Goal: Check status

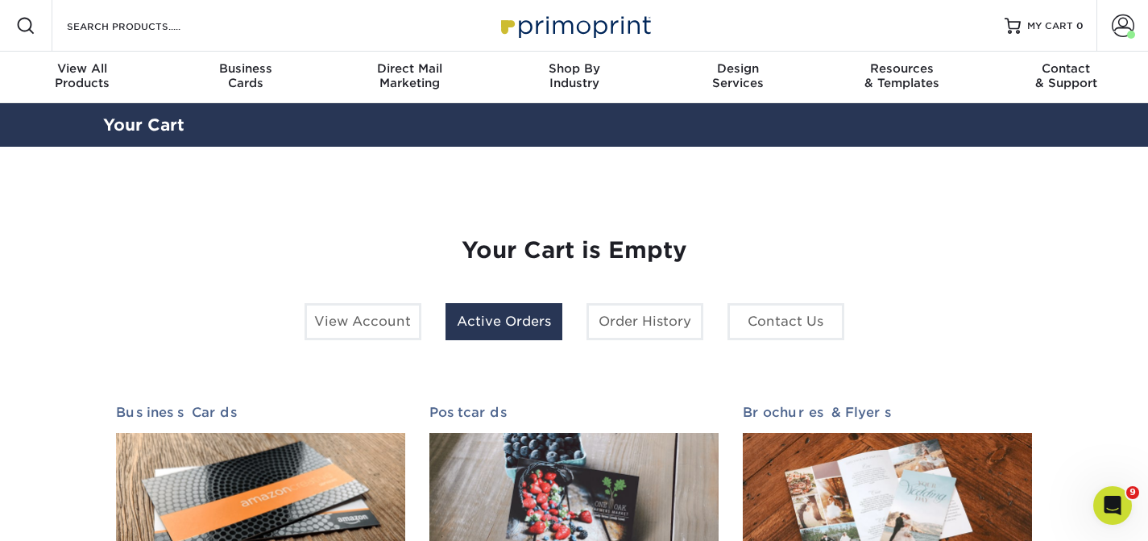
click at [510, 330] on link "Active Orders" at bounding box center [504, 321] width 117 height 37
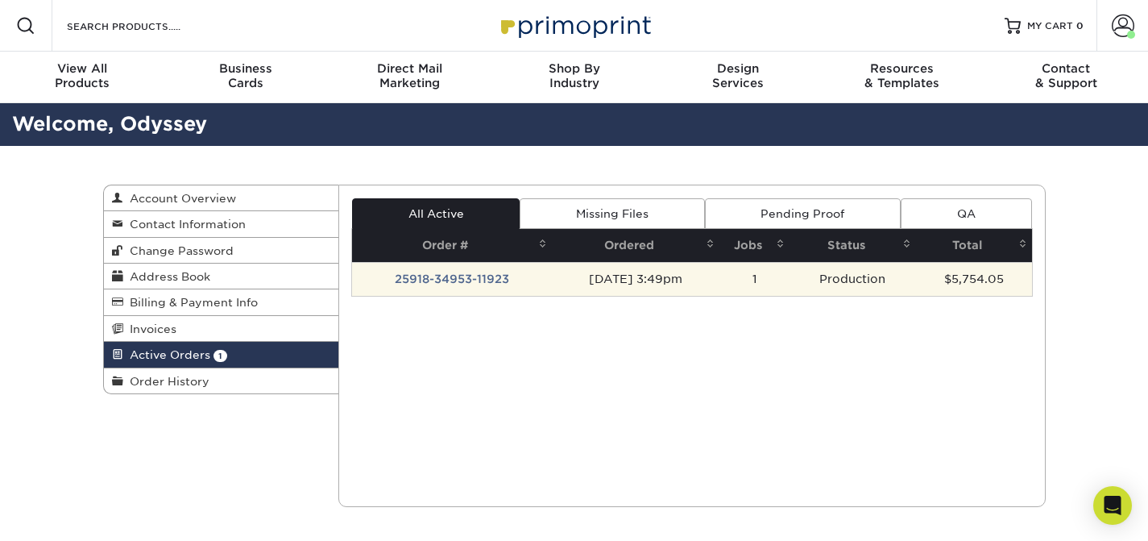
click at [510, 288] on td "25918-34953-11923" at bounding box center [452, 279] width 200 height 34
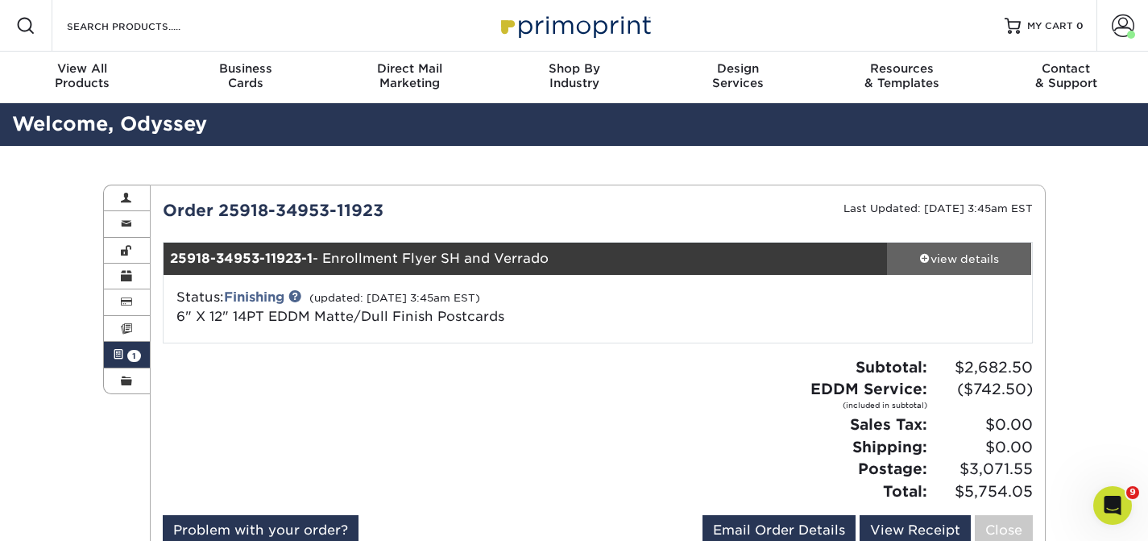
click at [969, 268] on link "view details" at bounding box center [959, 259] width 145 height 32
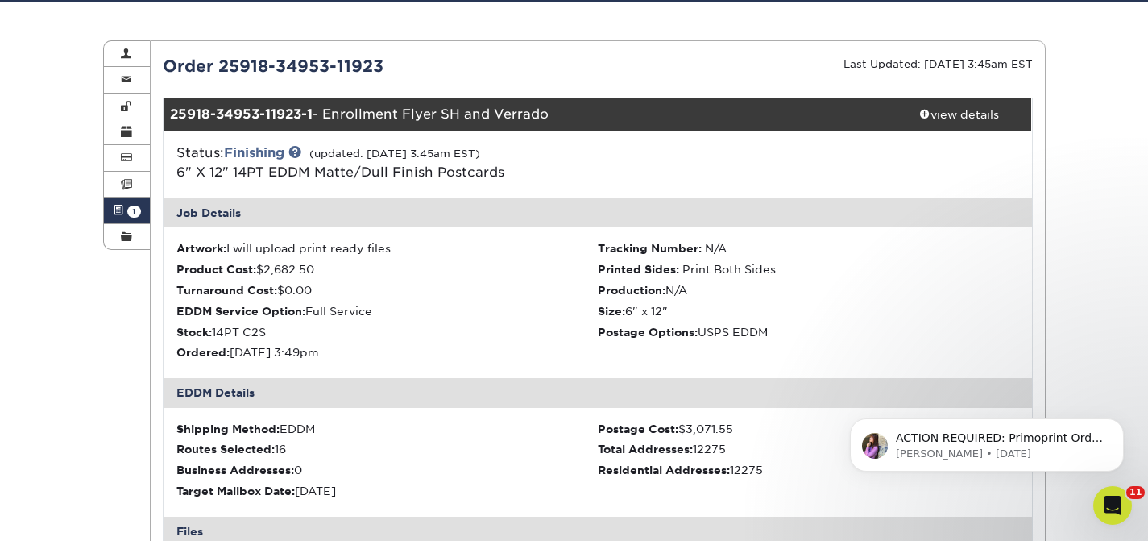
scroll to position [412, 0]
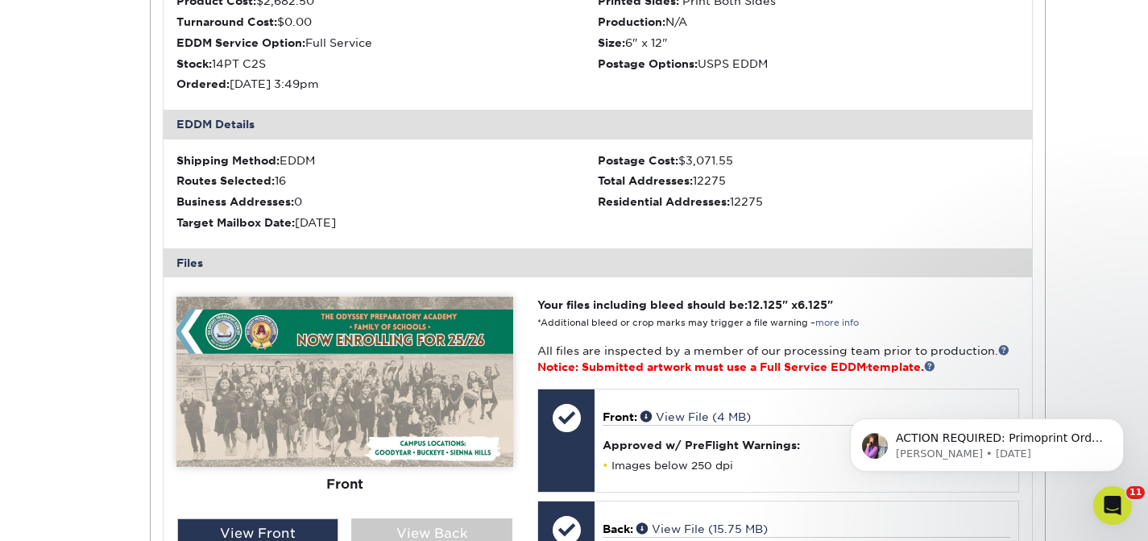
drag, startPoint x: 302, startPoint y: 221, endPoint x: 426, endPoint y: 221, distance: 124.1
click at [426, 221] on div "Target Mailbox Date: [DATE]" at bounding box center [386, 222] width 421 height 16
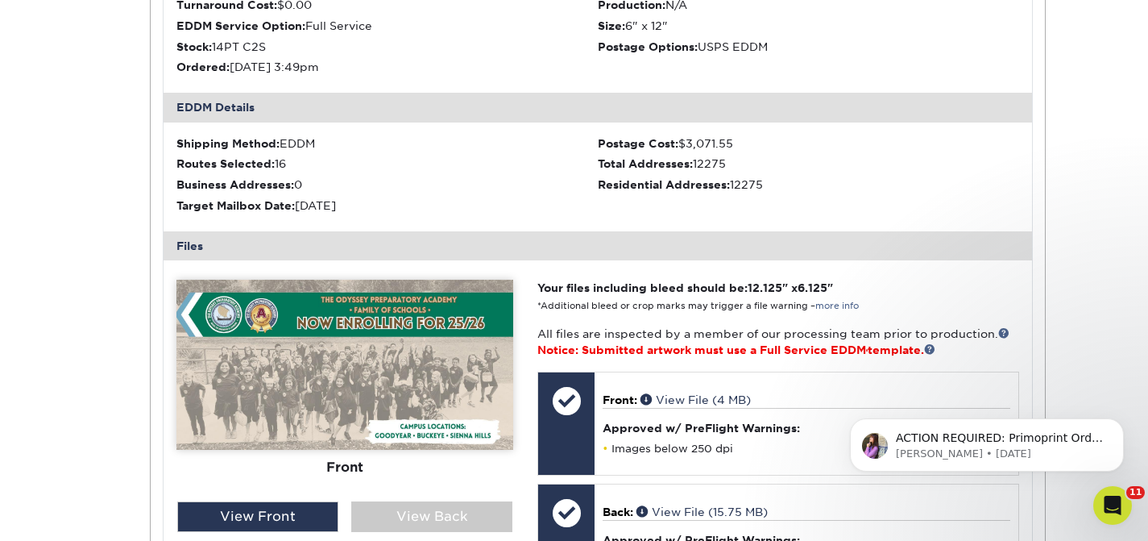
scroll to position [0, 0]
